Goal: Feedback & Contribution: Submit feedback/report problem

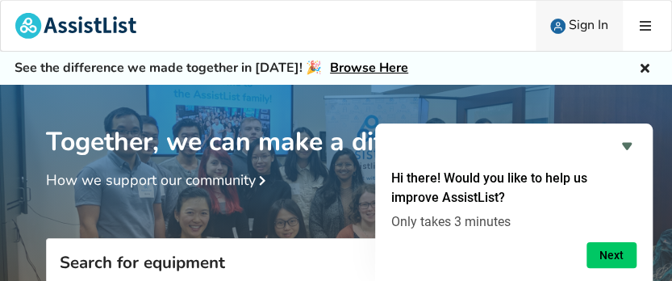
click at [584, 23] on span "Sign In" at bounding box center [589, 25] width 40 height 18
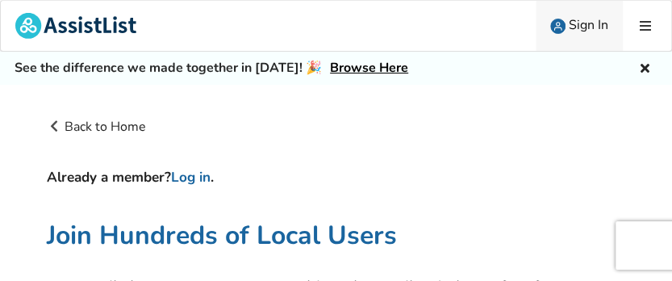
click at [600, 24] on span "Sign In" at bounding box center [589, 25] width 40 height 18
click at [115, 181] on h4 "Already a member? Log in ." at bounding box center [336, 178] width 579 height 18
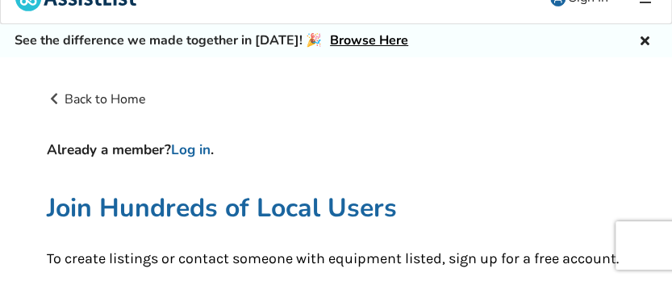
scroll to position [29, 0]
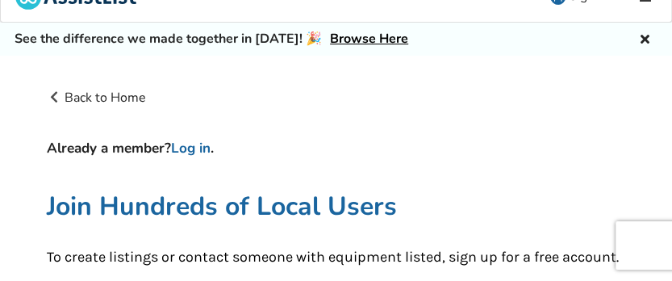
click at [61, 144] on h4 "Already a member? Log in ." at bounding box center [336, 149] width 579 height 18
click at [152, 146] on h4 "Already a member? Log in ." at bounding box center [336, 149] width 579 height 18
drag, startPoint x: 154, startPoint y: 146, endPoint x: 186, endPoint y: 148, distance: 31.5
click at [165, 146] on h4 "Already a member? Log in ." at bounding box center [336, 149] width 579 height 18
click at [191, 147] on link "Log in" at bounding box center [191, 148] width 40 height 19
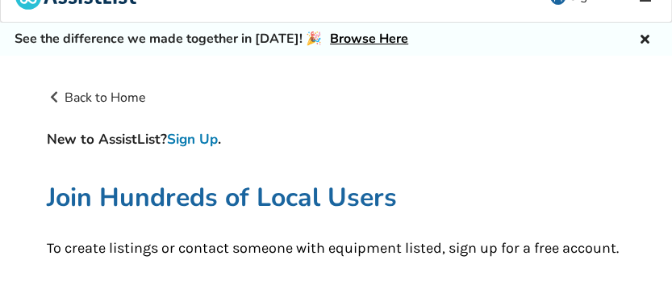
click at [199, 144] on link "Sign Up" at bounding box center [192, 139] width 51 height 19
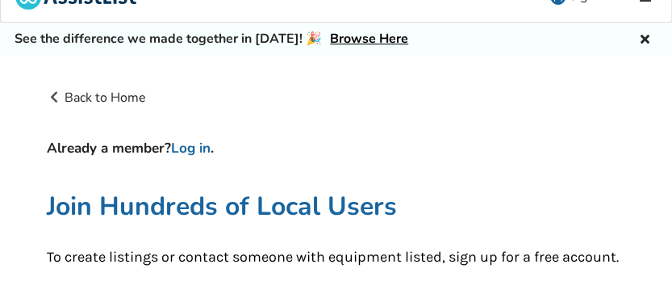
click at [221, 144] on h4 "Already a member? Log in ." at bounding box center [336, 149] width 579 height 18
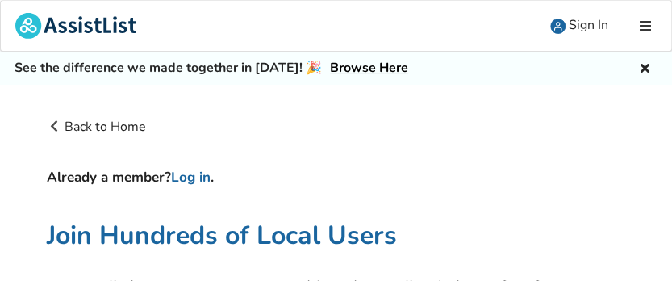
click at [644, 24] on icon at bounding box center [645, 25] width 15 height 13
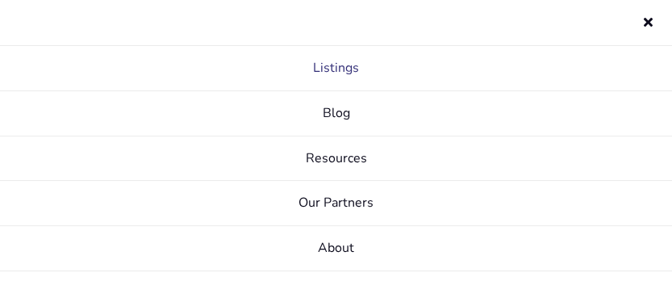
click at [357, 65] on link "Listings" at bounding box center [336, 68] width 672 height 45
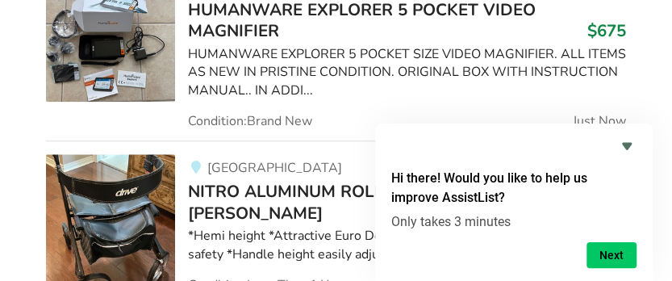
scroll to position [513, 0]
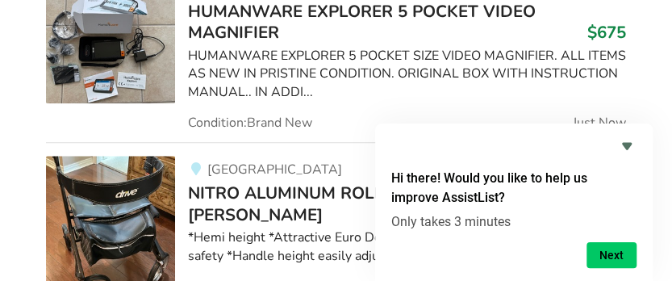
click at [606, 119] on span "Just Now" at bounding box center [599, 122] width 53 height 13
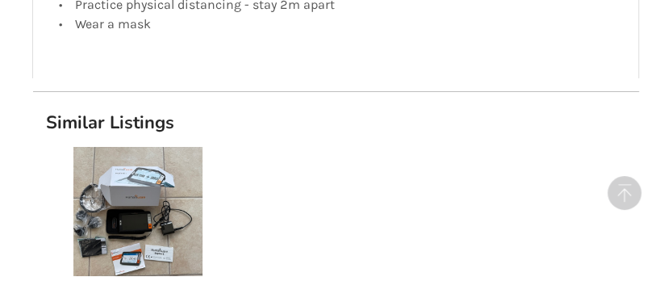
scroll to position [1804, 0]
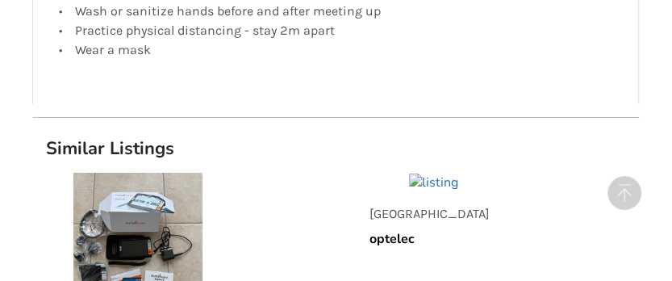
click at [409, 174] on img at bounding box center [433, 183] width 49 height 19
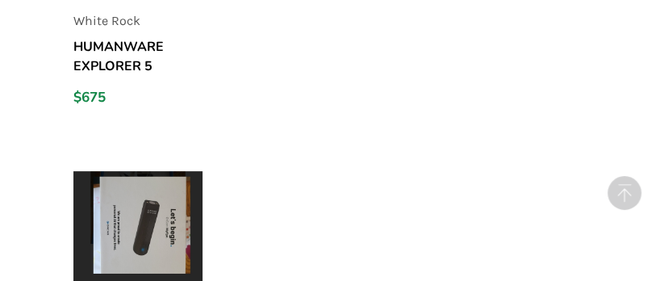
scroll to position [2144, 0]
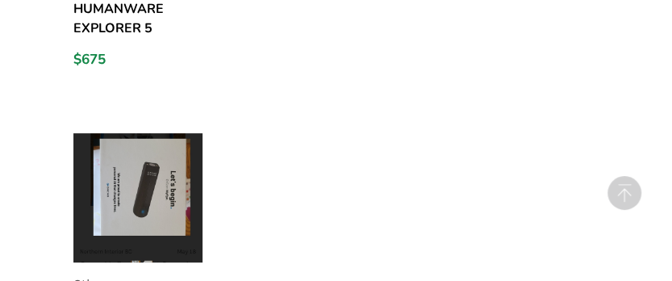
click at [168, 156] on img at bounding box center [137, 197] width 129 height 129
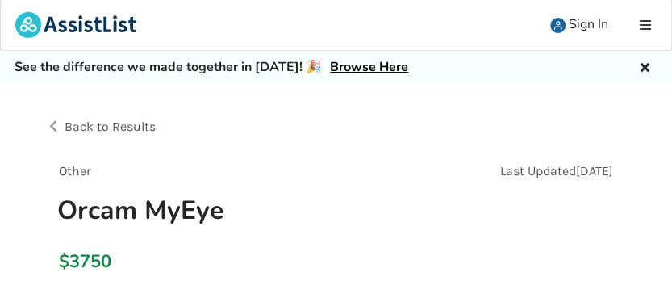
scroll to position [2, 0]
click at [145, 126] on span "Back to Results" at bounding box center [110, 125] width 91 height 15
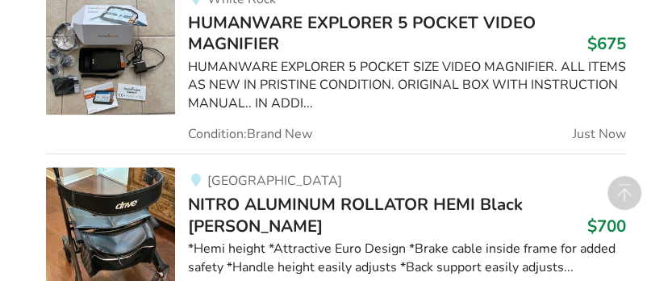
scroll to position [501, 0]
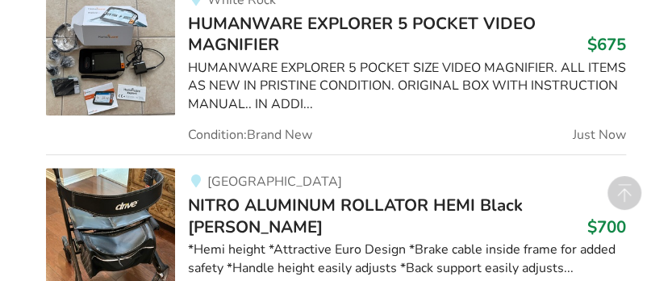
click at [599, 130] on span "Just Now" at bounding box center [599, 134] width 53 height 13
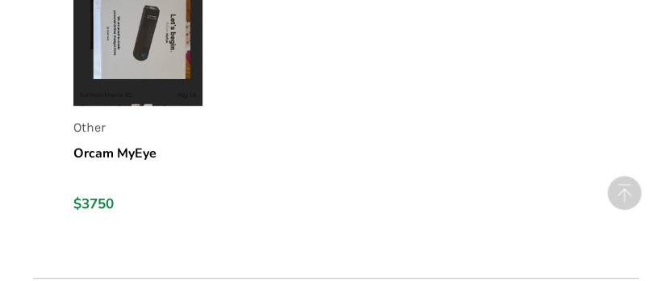
scroll to position [2303, 0]
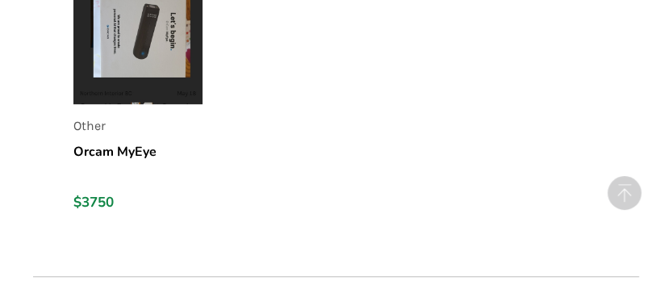
click at [116, 144] on h5 "Orcam MyEye" at bounding box center [137, 161] width 129 height 39
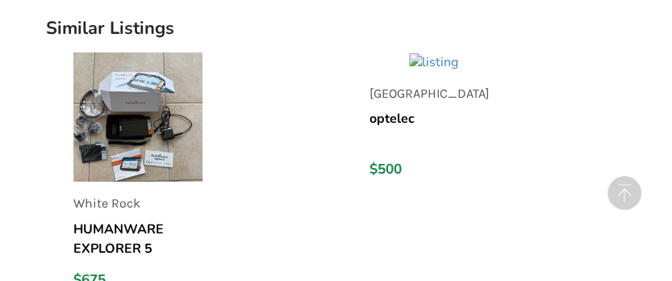
scroll to position [1923, 0]
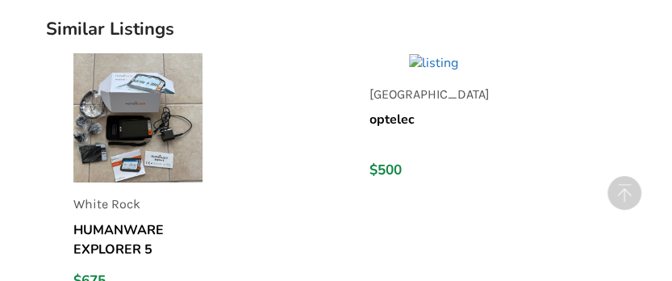
click at [409, 54] on img at bounding box center [433, 63] width 49 height 19
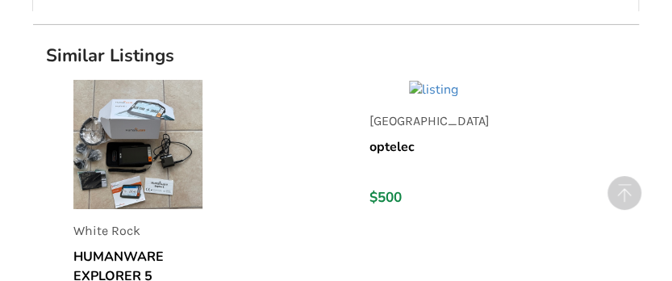
scroll to position [1790, 0]
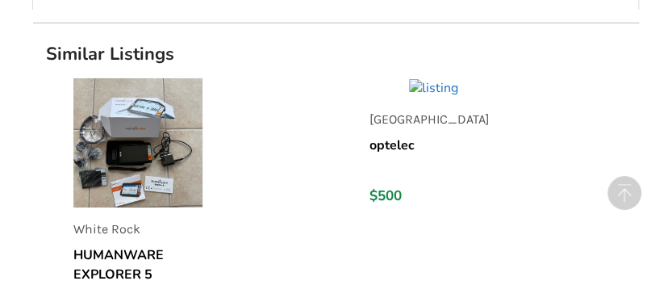
click at [409, 83] on img at bounding box center [433, 88] width 49 height 19
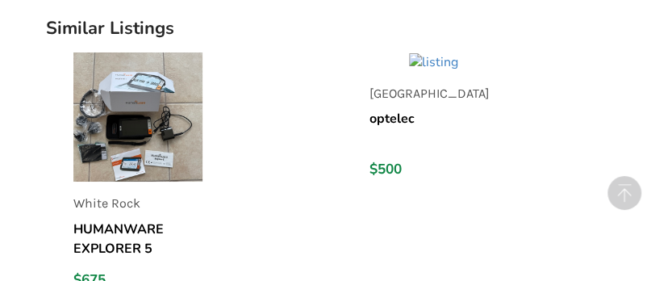
click at [147, 156] on img at bounding box center [137, 116] width 129 height 129
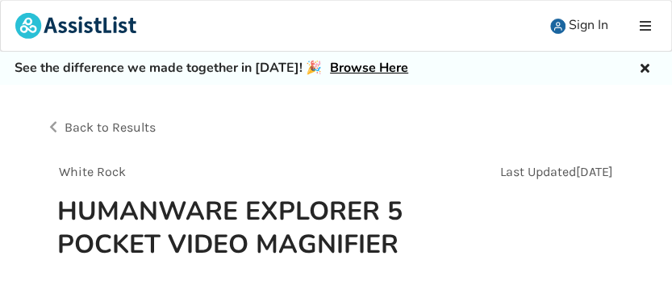
click at [329, 223] on h1 "HUMANWARE EXPLORER 5 POCKET VIDEO MAGNIFIER" at bounding box center [243, 228] width 399 height 66
click at [642, 24] on icon at bounding box center [645, 25] width 15 height 13
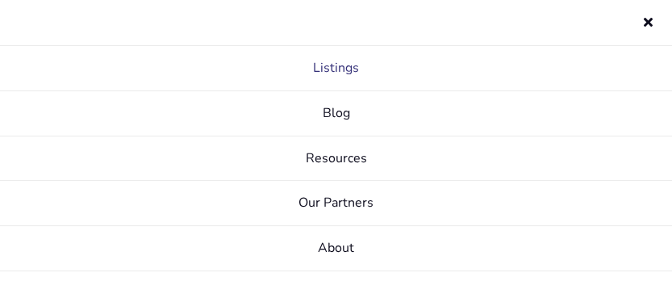
click at [348, 70] on link "Listings" at bounding box center [336, 68] width 672 height 45
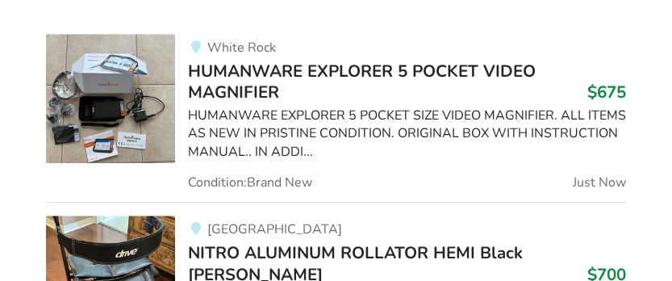
scroll to position [433, 0]
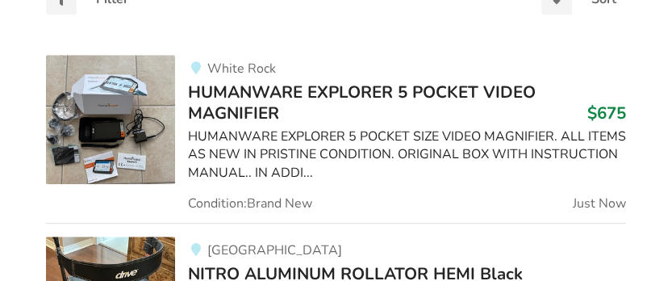
click at [291, 91] on span "HUMANWARE EXPLORER 5 POCKET VIDEO MAGNIFIER" at bounding box center [362, 103] width 348 height 44
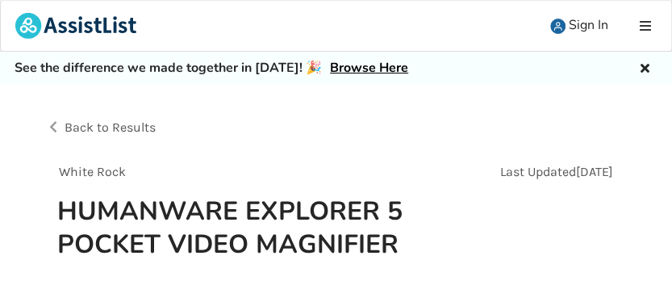
click at [545, 171] on span "Last Updated" at bounding box center [538, 171] width 76 height 15
click at [68, 128] on span "Back to Results" at bounding box center [110, 126] width 91 height 15
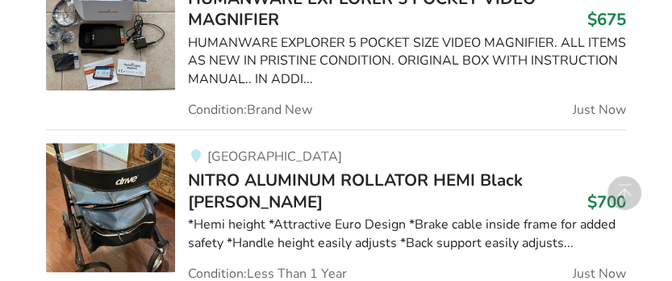
scroll to position [540, 0]
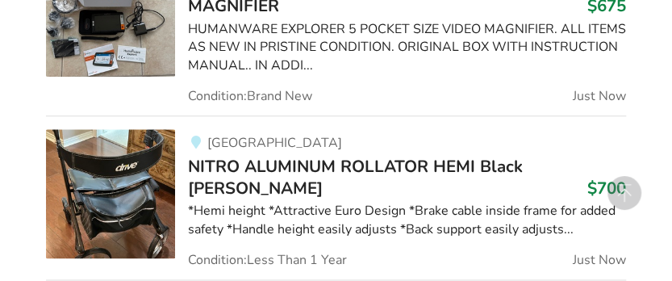
click at [610, 94] on span "Just Now" at bounding box center [599, 96] width 53 height 13
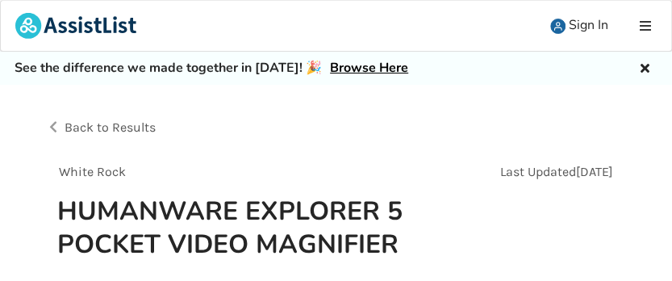
click at [641, 24] on icon at bounding box center [645, 25] width 15 height 13
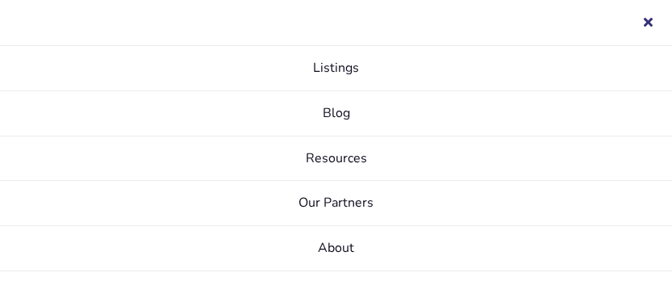
click at [646, 24] on icon at bounding box center [648, 19] width 15 height 13
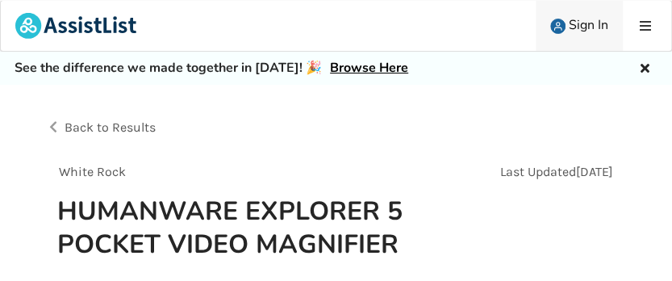
click at [582, 24] on span "Sign In" at bounding box center [589, 25] width 40 height 18
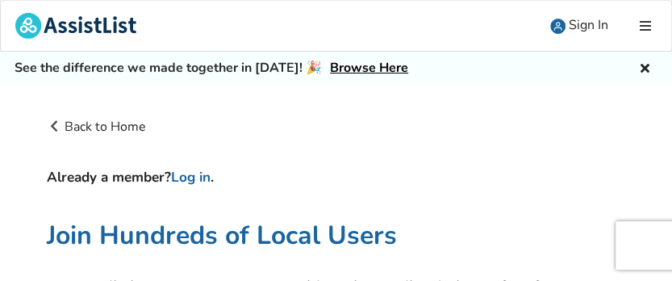
click at [152, 178] on h4 "Already a member? Log in ." at bounding box center [336, 178] width 579 height 18
click at [137, 131] on link "Back to Home" at bounding box center [97, 127] width 100 height 18
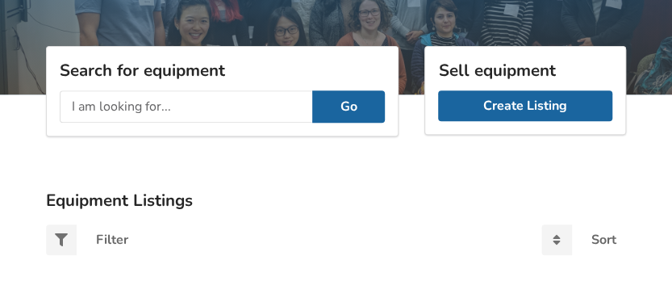
scroll to position [190, 0]
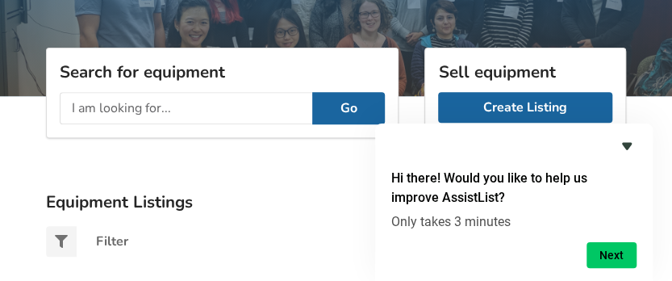
click at [623, 144] on icon "Hide survey" at bounding box center [627, 146] width 10 height 7
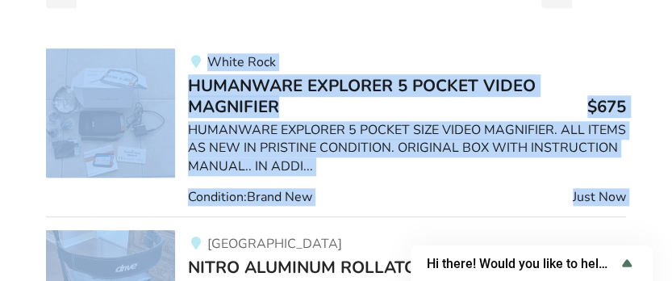
scroll to position [440, 0]
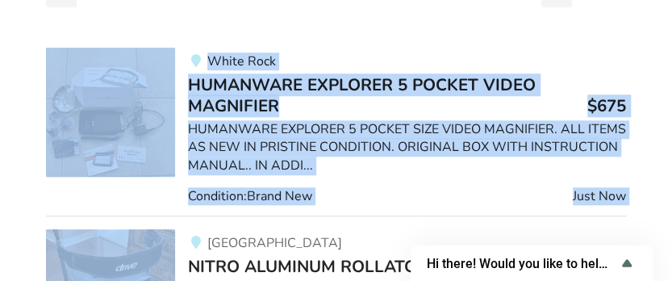
click at [156, 136] on img at bounding box center [110, 112] width 129 height 129
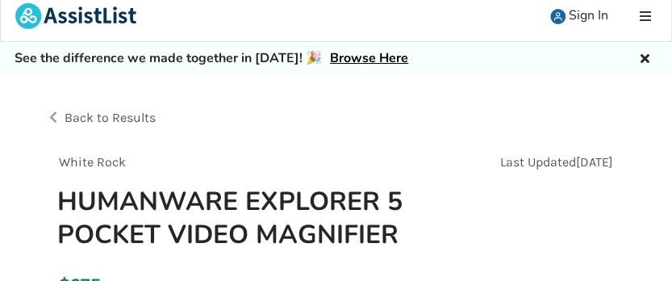
scroll to position [2, 0]
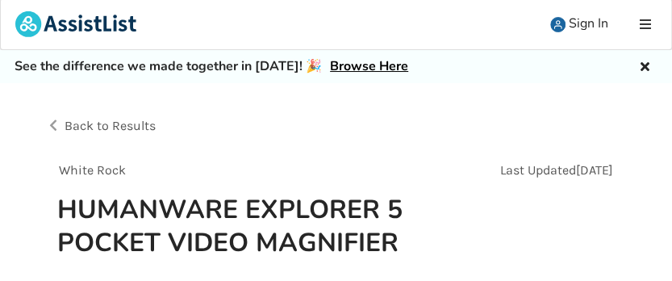
click at [162, 213] on h1 "HUMANWARE EXPLORER 5 POCKET VIDEO MAGNIFIER" at bounding box center [243, 226] width 399 height 66
click at [253, 208] on h1 "HUMANWARE EXPLORER 5 POCKET VIDEO MAGNIFIER" at bounding box center [243, 226] width 399 height 66
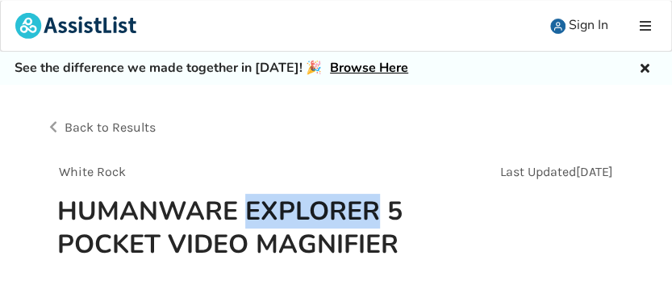
scroll to position [0, 0]
click at [578, 24] on span "Sign In" at bounding box center [589, 25] width 40 height 18
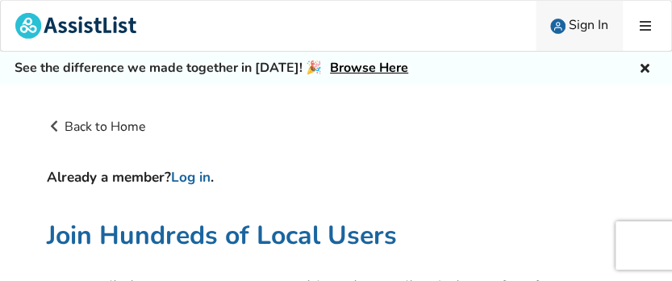
click at [578, 24] on span "Sign In" at bounding box center [589, 25] width 40 height 18
click at [642, 21] on icon at bounding box center [645, 25] width 15 height 13
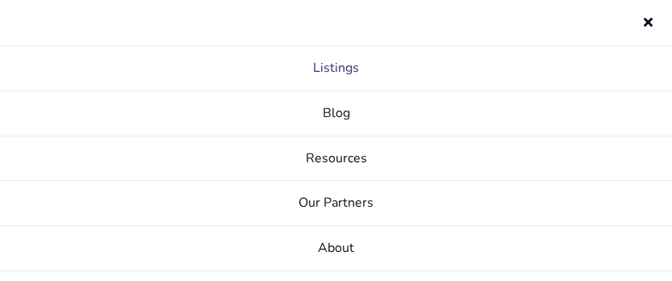
click at [358, 66] on link "Listings" at bounding box center [336, 68] width 672 height 45
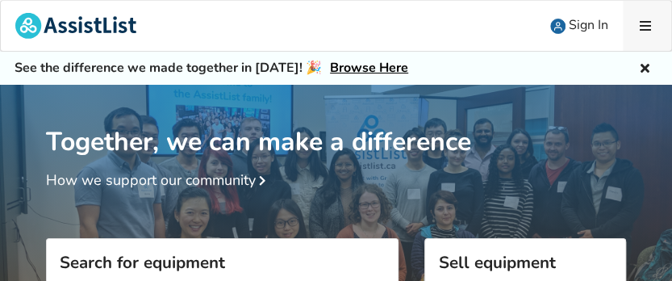
click at [641, 19] on link at bounding box center [647, 26] width 48 height 50
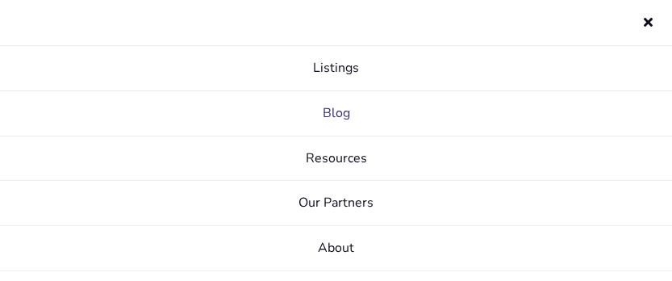
click at [644, 21] on icon at bounding box center [648, 19] width 15 height 13
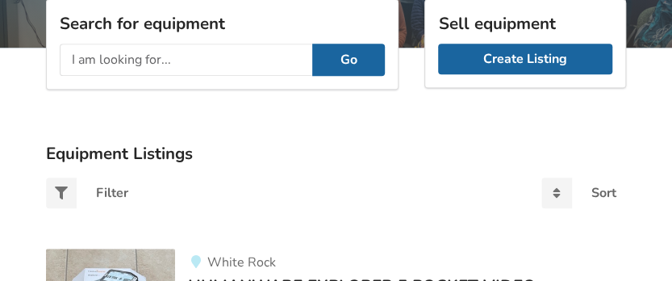
scroll to position [241, 0]
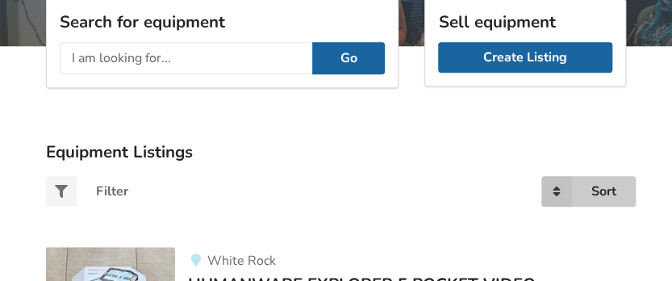
click at [600, 188] on div "Sort" at bounding box center [604, 191] width 25 height 13
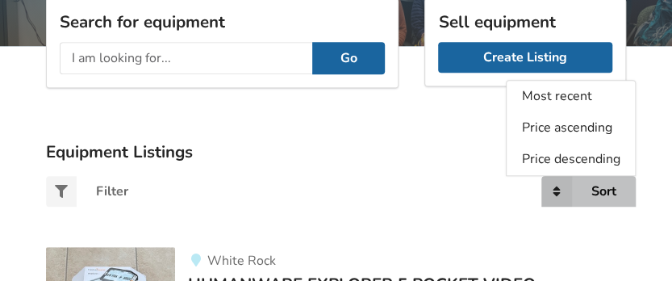
click at [555, 186] on icon at bounding box center [557, 191] width 31 height 31
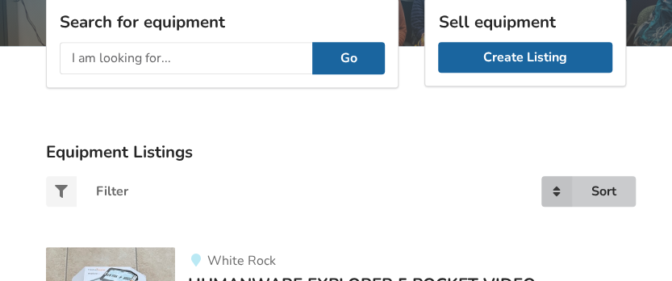
click at [555, 186] on icon at bounding box center [557, 191] width 31 height 31
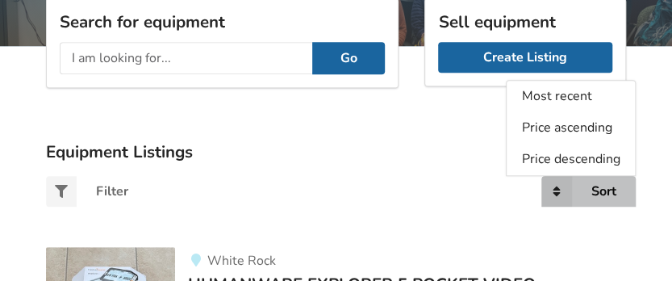
click at [597, 186] on div "Sort" at bounding box center [604, 191] width 25 height 13
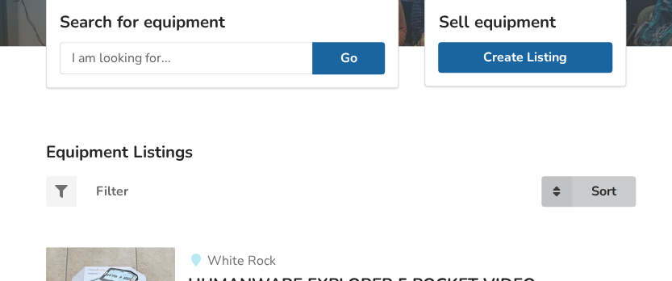
click at [597, 185] on div "Sort" at bounding box center [604, 191] width 25 height 13
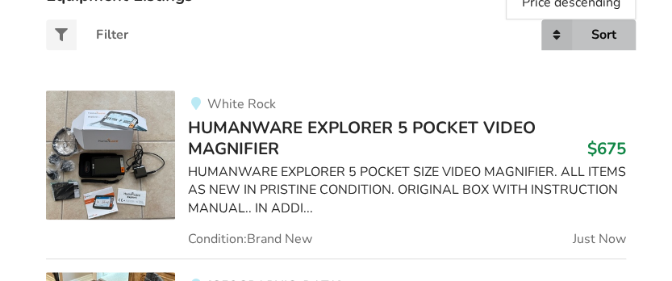
scroll to position [399, 0]
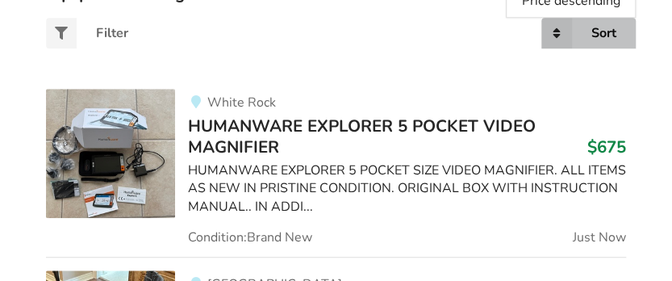
click at [466, 37] on div "Sort Most recent Price ascending Price descending" at bounding box center [526, 33] width 228 height 56
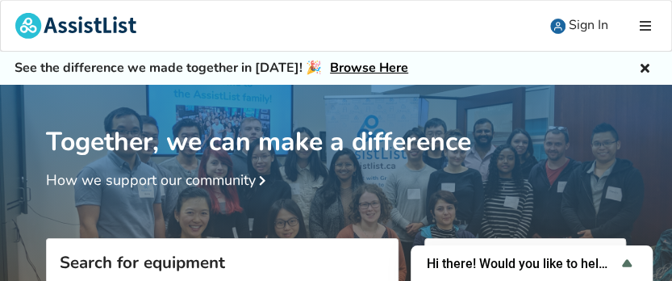
scroll to position [0, 0]
click at [120, 26] on img at bounding box center [75, 26] width 121 height 26
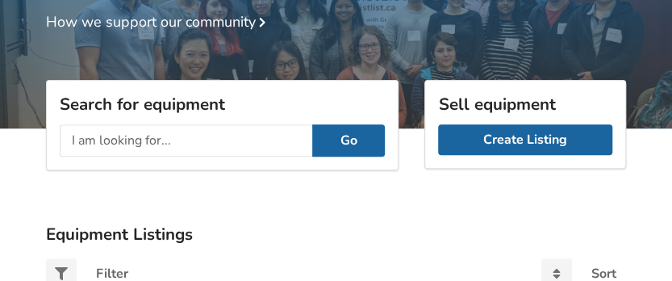
scroll to position [159, 0]
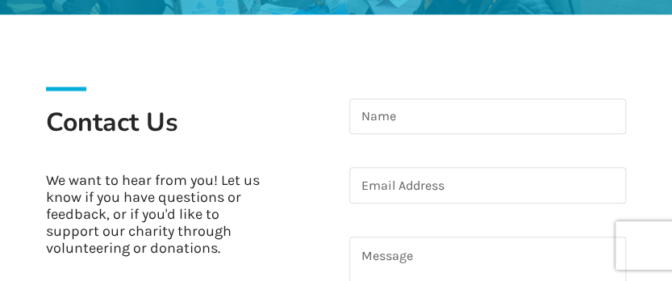
scroll to position [314, 0]
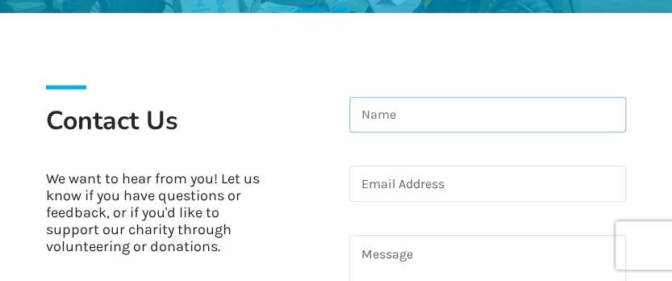
drag, startPoint x: 379, startPoint y: 128, endPoint x: 417, endPoint y: 132, distance: 38.1
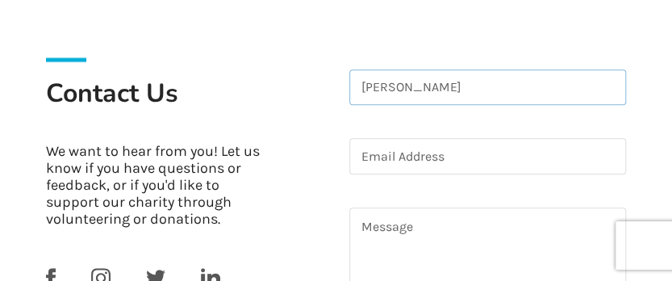
scroll to position [341, 0]
type input "[PERSON_NAME]"
type input "5"
click at [415, 162] on input at bounding box center [488, 156] width 278 height 36
click at [366, 151] on input at bounding box center [488, 156] width 278 height 36
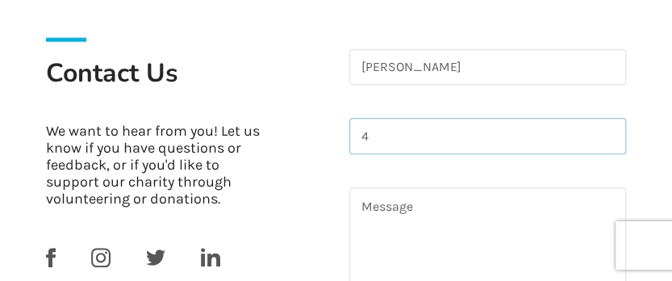
scroll to position [366, 0]
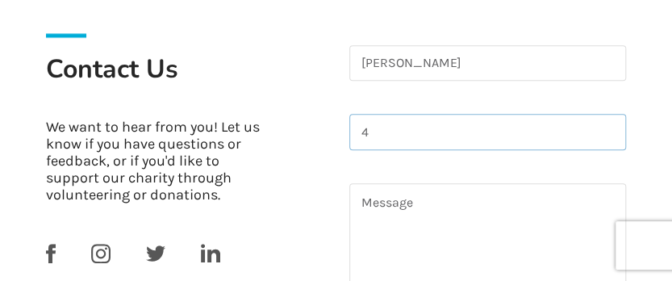
type input "4e"
type input "[EMAIL_ADDRESS][DOMAIN_NAME]"
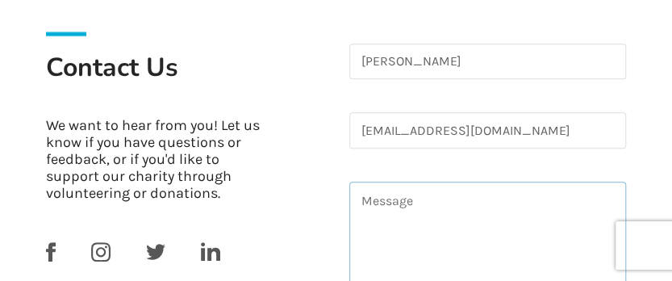
click at [383, 210] on textarea at bounding box center [488, 240] width 278 height 116
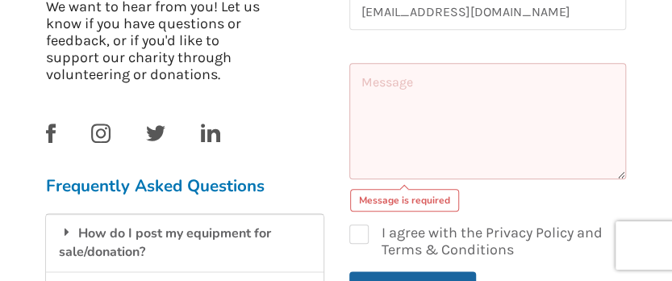
scroll to position [487, 0]
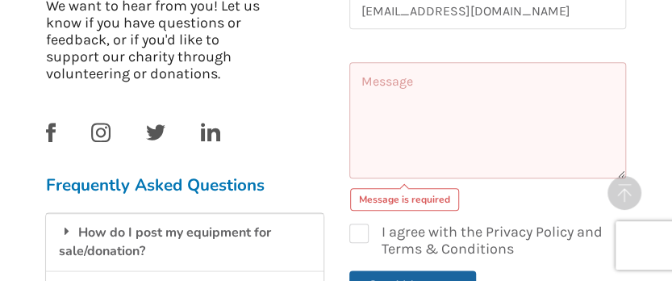
click at [387, 85] on textarea at bounding box center [488, 120] width 278 height 116
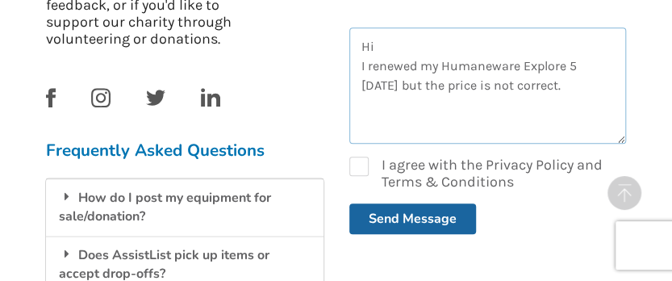
scroll to position [526, 0]
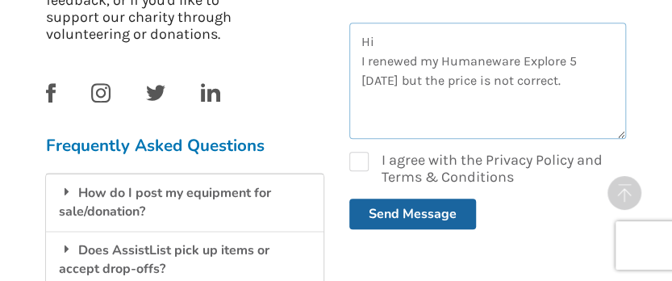
click at [492, 65] on textarea "Hi I renewed my Humaneware Explore 5 [DATE] but the price is not correct." at bounding box center [488, 81] width 278 height 116
click at [492, 57] on textarea "Hi I renewed my Humaneware Explore 5 [DATE] but the price is not correct." at bounding box center [488, 81] width 278 height 116
click at [531, 80] on textarea "Hi I renewed my Humaneware Explore 5 [DATE] but the price is not correct." at bounding box center [488, 81] width 278 height 116
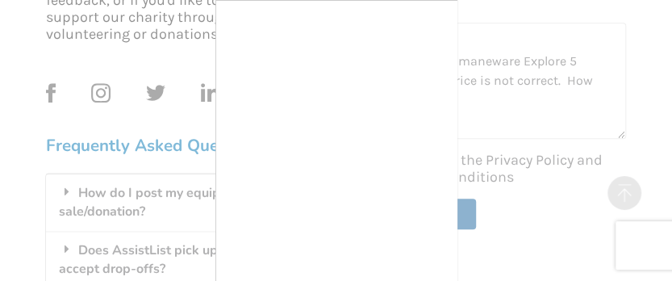
scroll to position [108, 1]
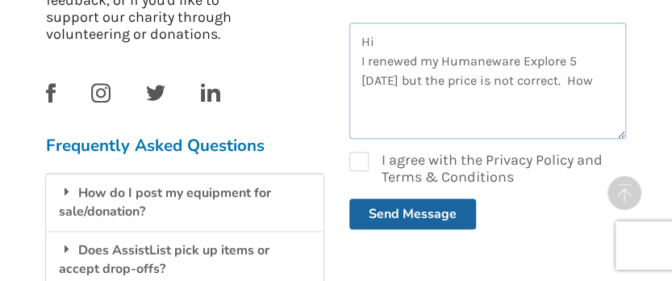
click at [488, 57] on textarea "Hi I renewed my Humaneware Explore 5 [DATE] but the price is not correct. How" at bounding box center [488, 81] width 278 height 116
drag, startPoint x: 563, startPoint y: 78, endPoint x: 576, endPoint y: 78, distance: 13.7
click at [563, 78] on textarea "Hi I renewed my Humaneware Explore 5 [DATE] but the price is not correct. How" at bounding box center [488, 81] width 278 height 116
click at [379, 97] on textarea "Hi I renewed my Humaneware Explore 5 [DATE] but the price is not correct. How a…" at bounding box center [488, 81] width 278 height 116
drag, startPoint x: 374, startPoint y: 98, endPoint x: 396, endPoint y: 102, distance: 22.2
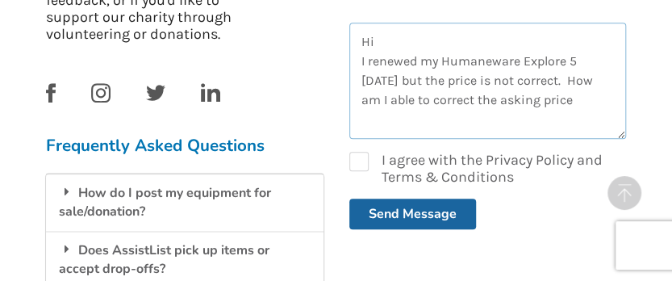
click at [374, 98] on textarea "Hi I renewed my Humaneware Explore 5 [DATE] but the price is not correct. How a…" at bounding box center [488, 81] width 278 height 116
click at [571, 98] on textarea "Hi I renewed my Humaneware Explore 5 [DATE] but the price is not correct. How a…" at bounding box center [488, 81] width 278 height 116
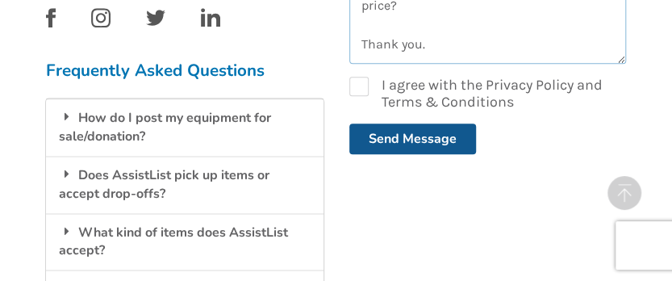
scroll to position [600, 0]
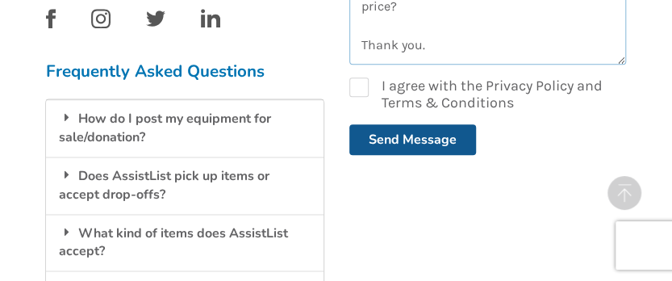
type textarea "Hi I renewed my Humaneware Explore 5 [DATE] but the price is not correct. How a…"
click at [416, 140] on button "Send Message" at bounding box center [412, 139] width 127 height 31
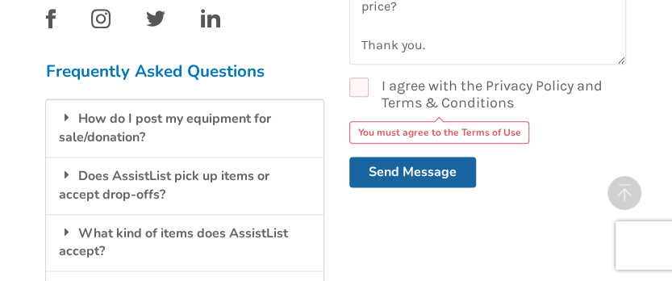
click at [362, 86] on label "I agree with the Privacy Policy and Terms & Conditions" at bounding box center [488, 94] width 278 height 34
checkbox input "true"
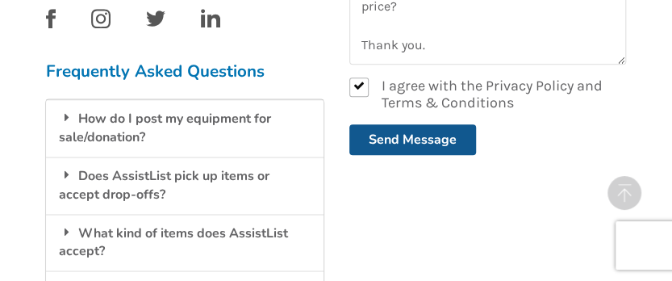
click at [423, 137] on button "Send Message" at bounding box center [412, 139] width 127 height 31
checkbox input "false"
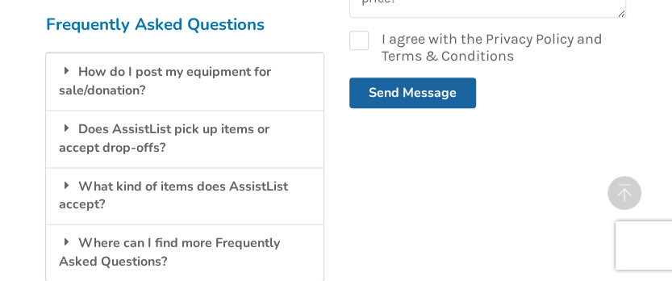
scroll to position [667, 0]
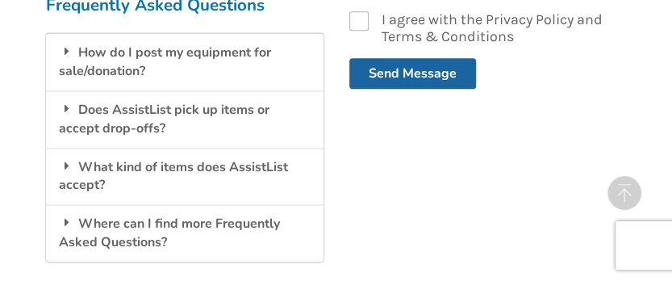
click at [425, 74] on button "Send Message" at bounding box center [412, 73] width 127 height 31
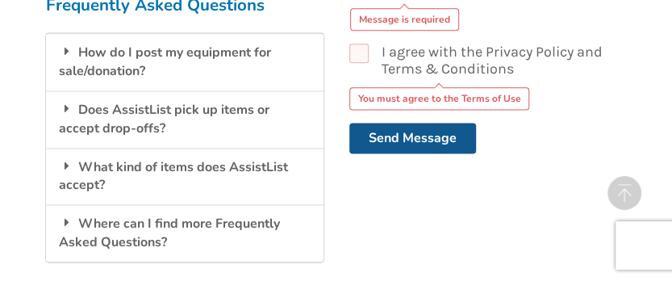
drag, startPoint x: 374, startPoint y: 137, endPoint x: 420, endPoint y: 133, distance: 46.2
click at [374, 137] on button "Send Message" at bounding box center [412, 138] width 127 height 31
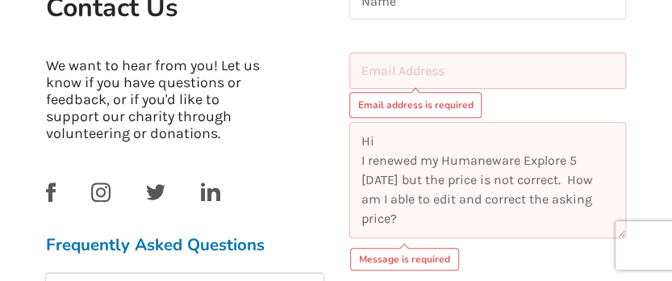
scroll to position [473, 0]
